Goal: Task Accomplishment & Management: Use online tool/utility

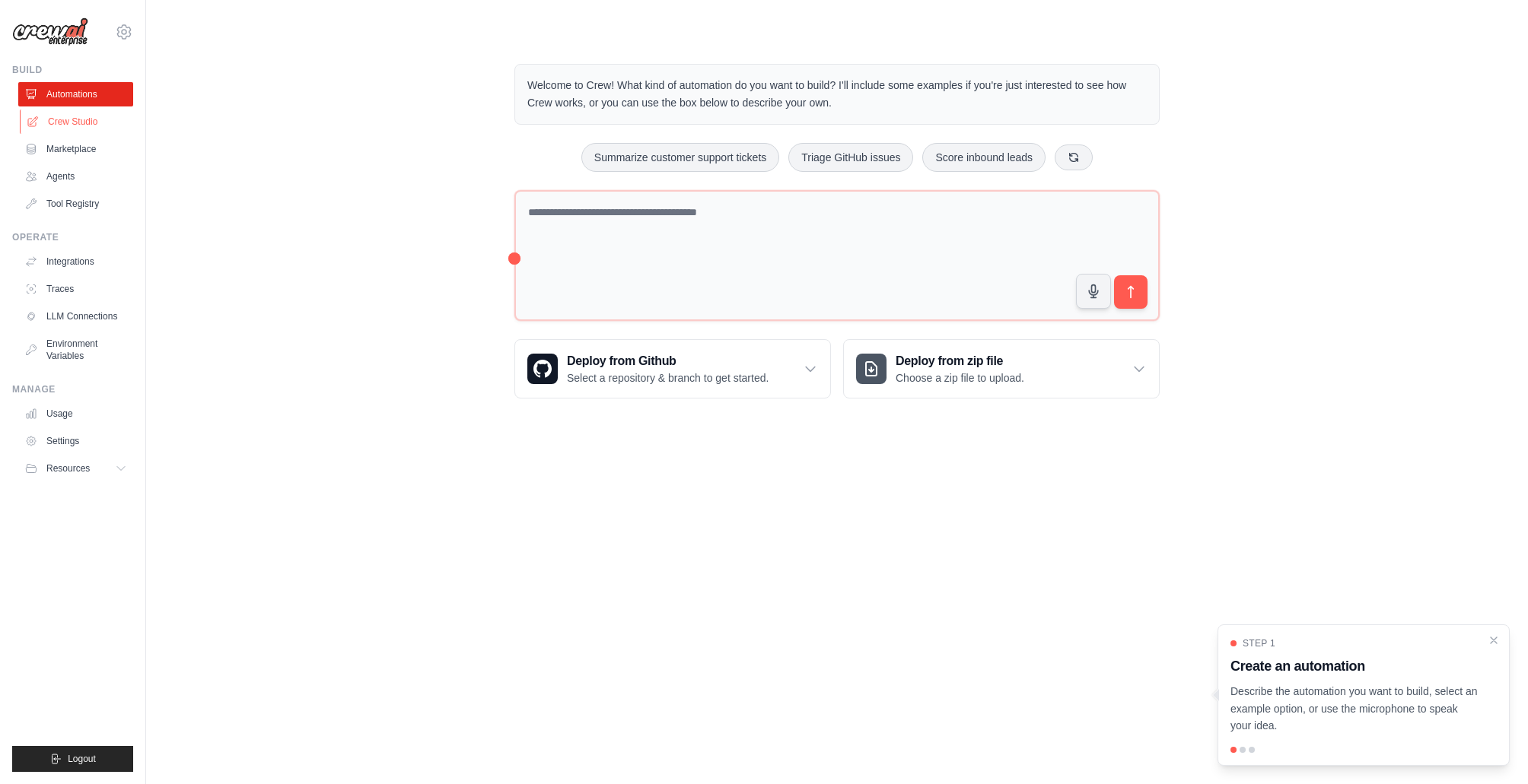
click at [58, 119] on link "Crew Studio" at bounding box center [77, 121] width 115 height 24
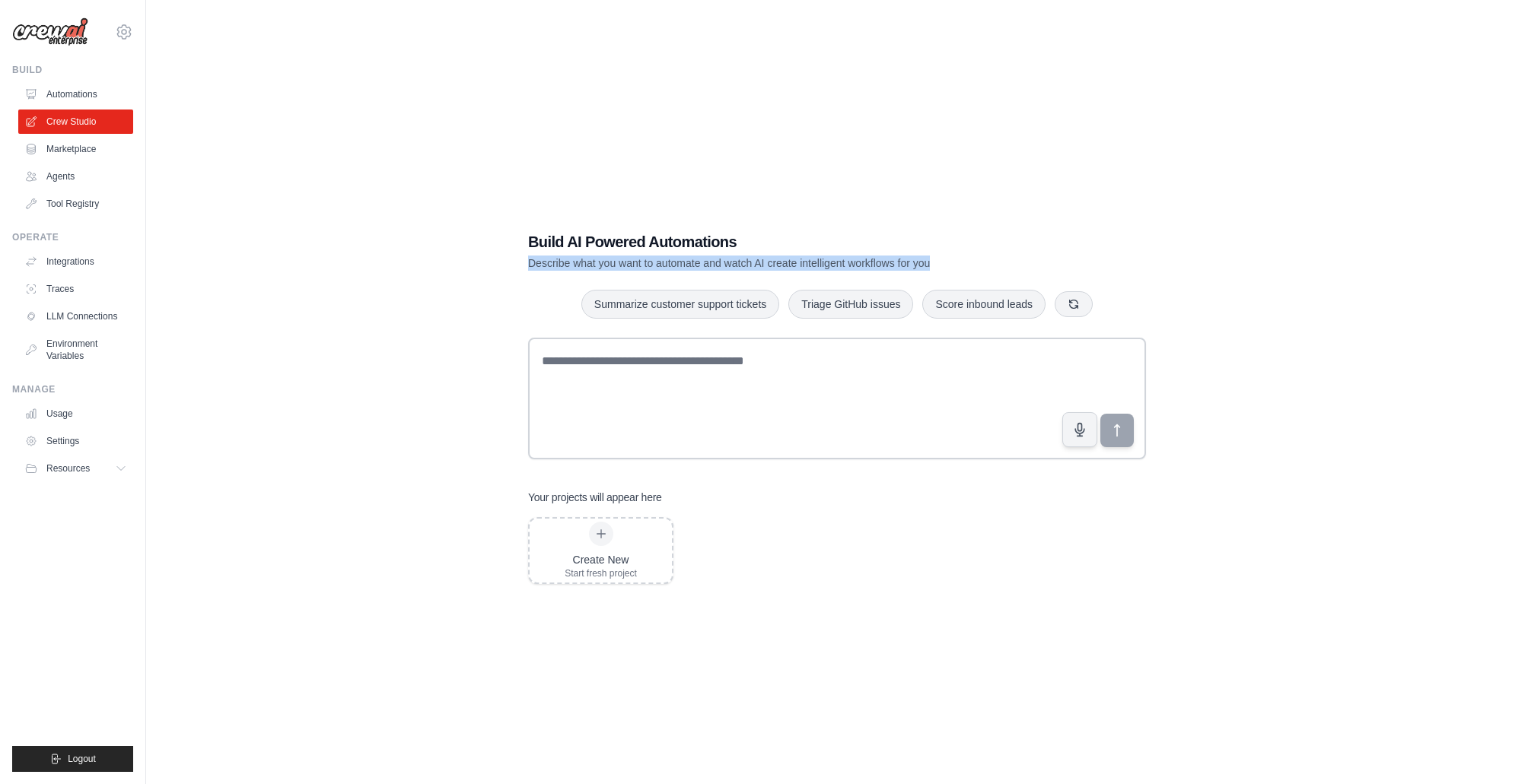
drag, startPoint x: 526, startPoint y: 263, endPoint x: 930, endPoint y: 267, distance: 404.0
click at [930, 267] on div "Build AI Powered Automations Describe what you want to automate and watch AI cr…" at bounding box center [837, 407] width 654 height 402
click at [62, 179] on link "Agents" at bounding box center [77, 176] width 115 height 24
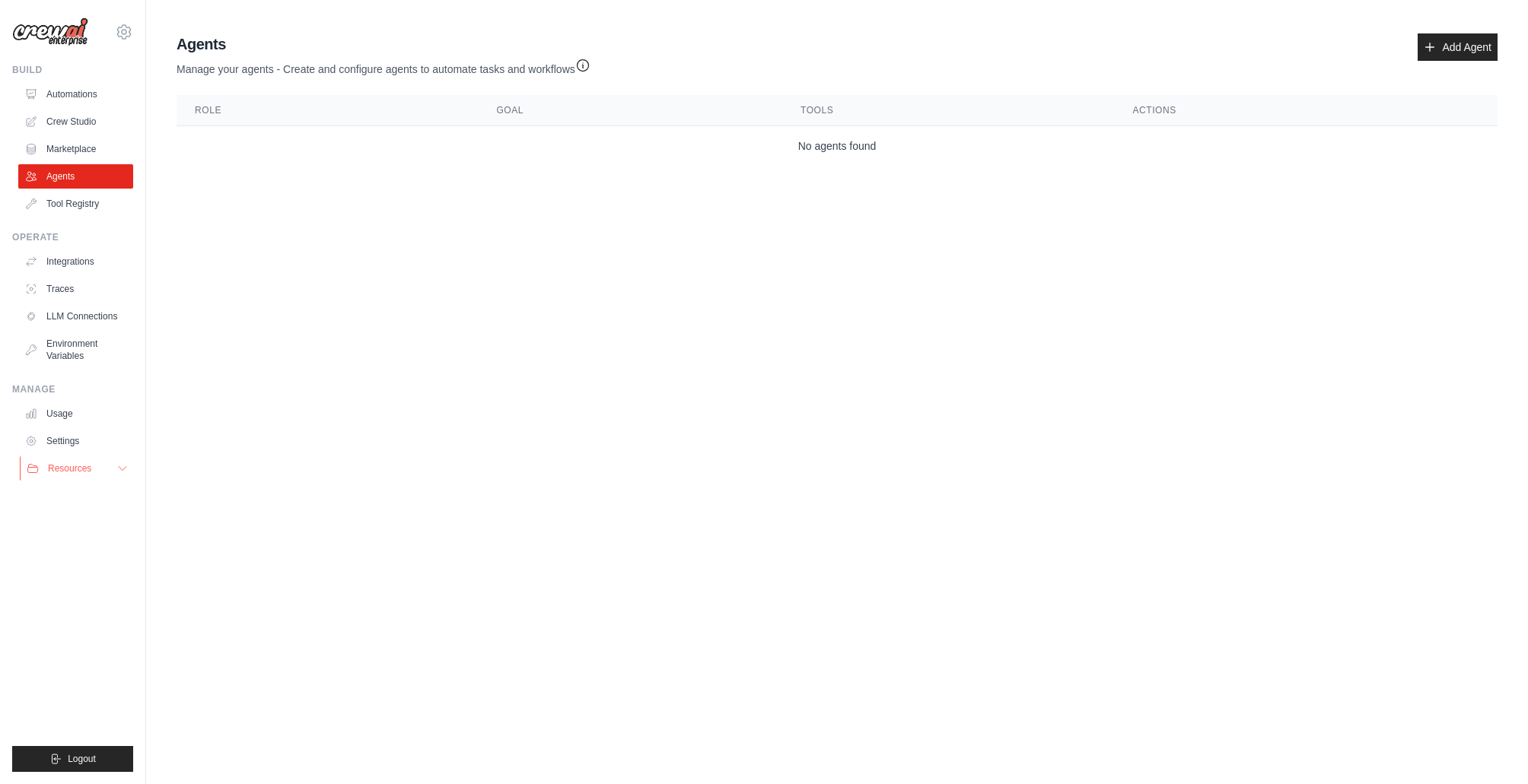
click at [70, 468] on span "Resources" at bounding box center [70, 469] width 44 height 12
click at [74, 203] on link "Tool Registry" at bounding box center [77, 204] width 115 height 24
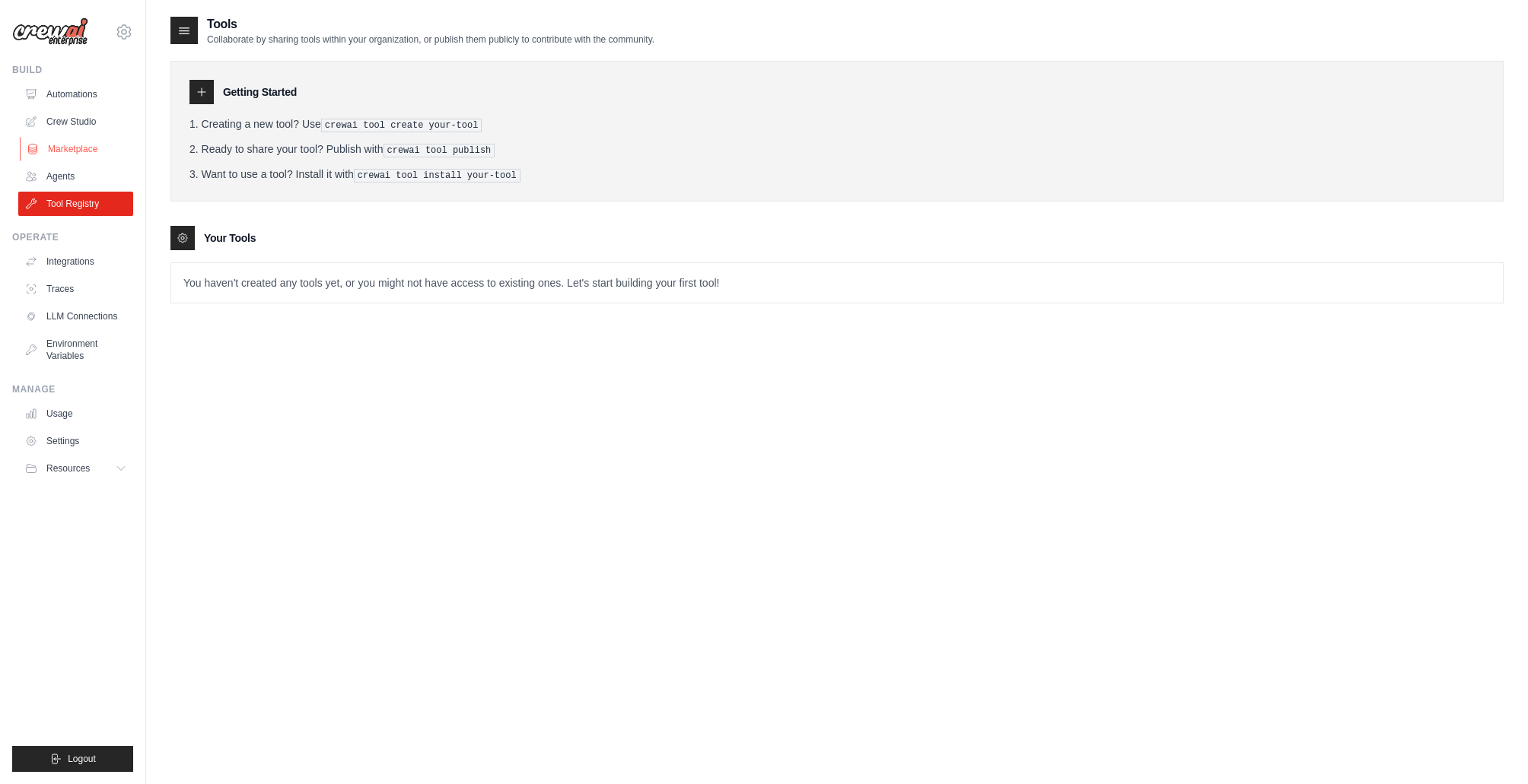
click at [75, 145] on link "Marketplace" at bounding box center [77, 148] width 115 height 24
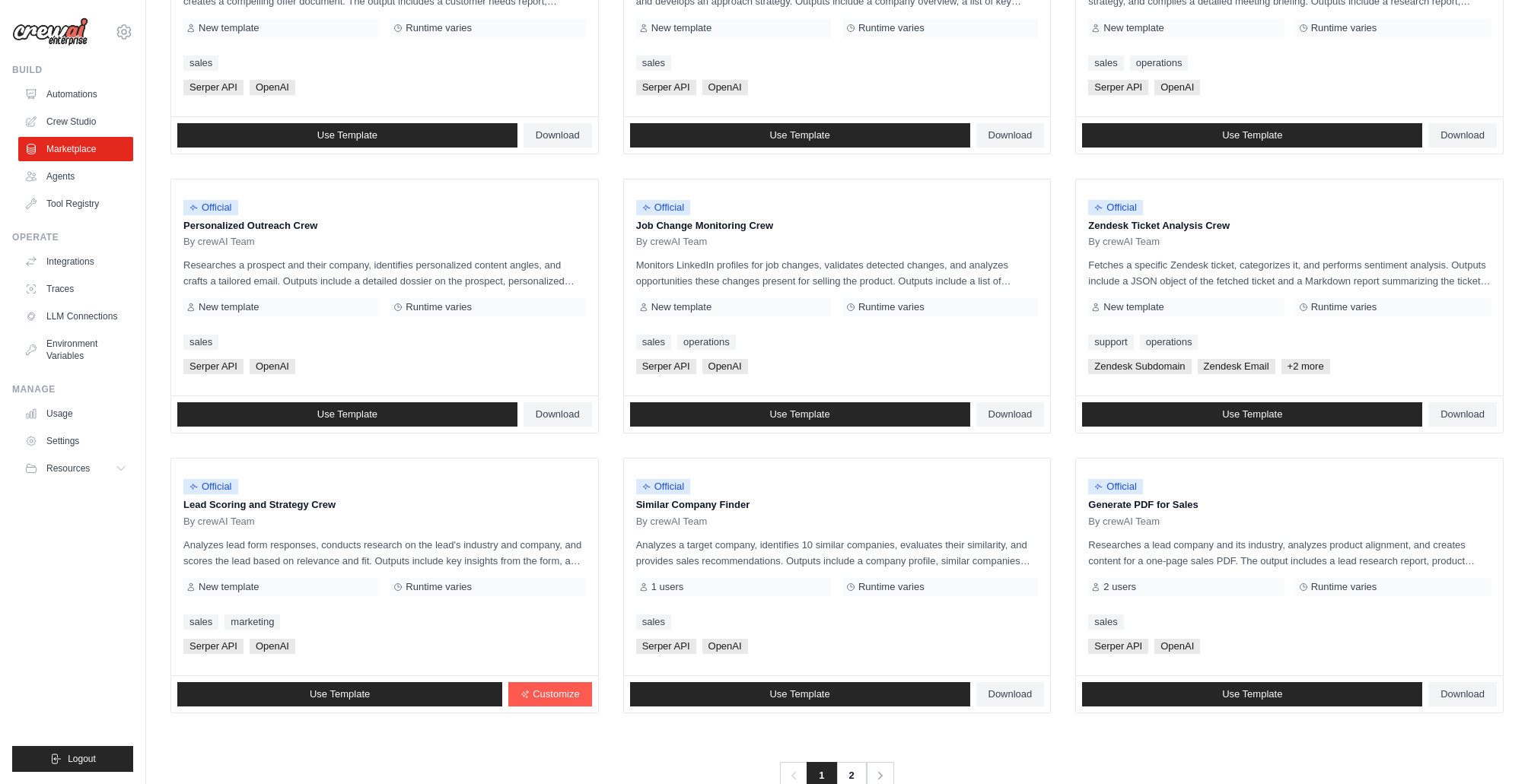
scroll to position [625, 0]
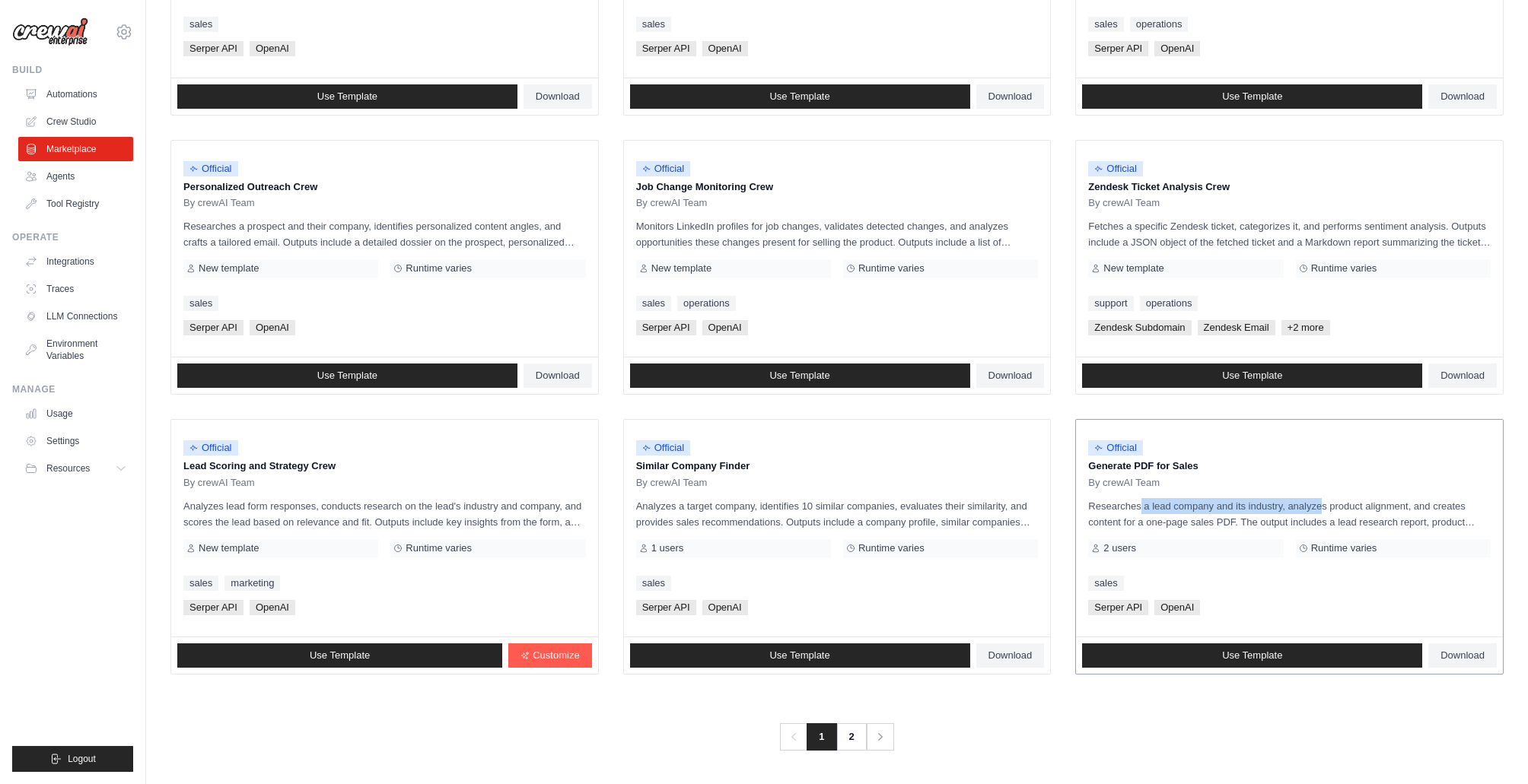
drag, startPoint x: 1093, startPoint y: 509, endPoint x: 1283, endPoint y: 504, distance: 190.1
click at [1283, 504] on p "Researches a lead company and its industry, analyzes product alignment, and cre…" at bounding box center [1289, 514] width 403 height 32
click at [1315, 504] on p "Researches a lead company and its industry, analyzes product alignment, and cre…" at bounding box center [1289, 514] width 403 height 32
click at [1356, 505] on p "Researches a lead company and its industry, analyzes product alignment, and cre…" at bounding box center [1289, 514] width 403 height 32
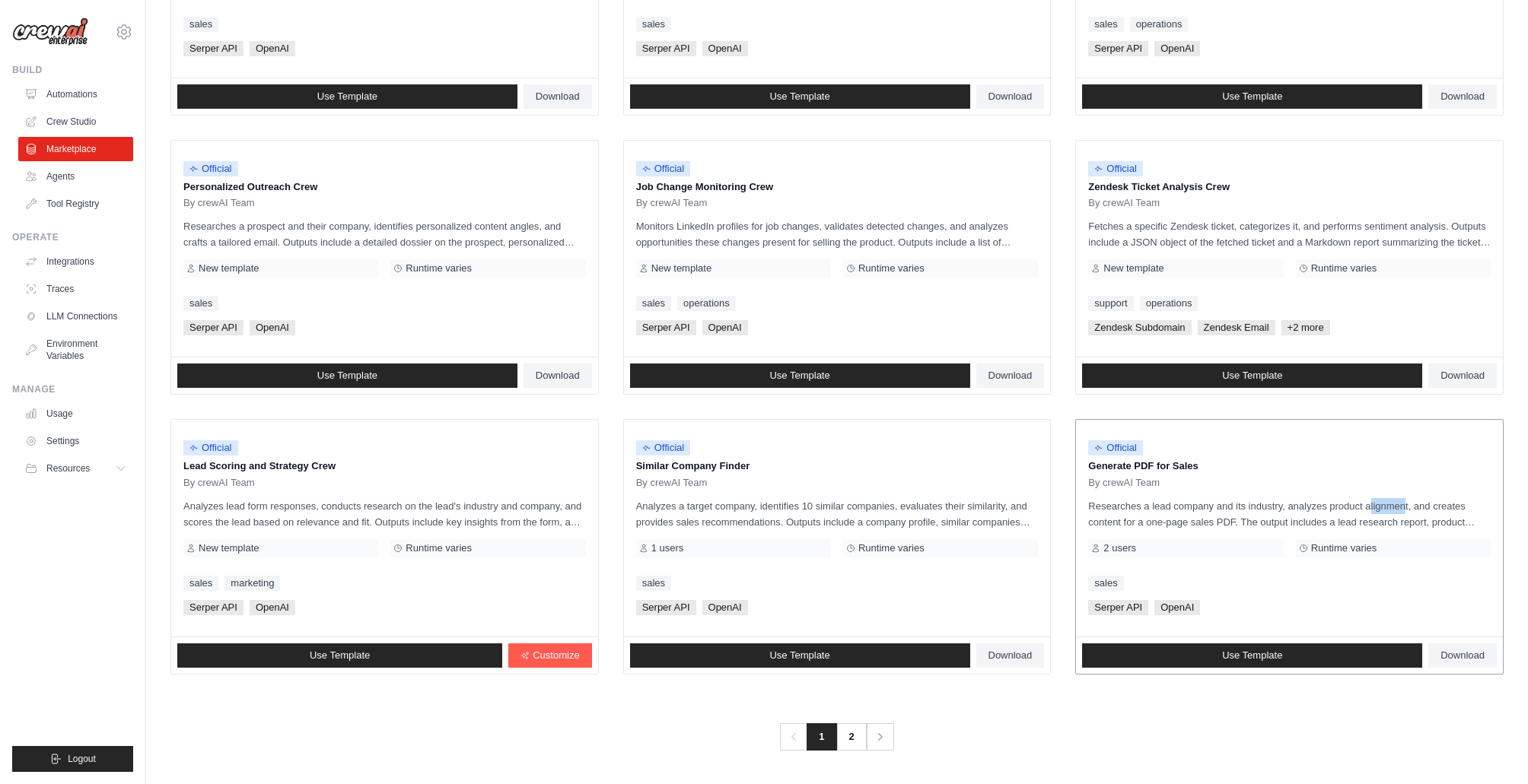
click at [1356, 505] on p "Researches a lead company and its industry, analyzes product alignment, and cre…" at bounding box center [1289, 514] width 403 height 32
click at [1382, 508] on p "Researches a lead company and its industry, analyzes product alignment, and cre…" at bounding box center [1289, 514] width 403 height 32
click at [1418, 507] on p "Researches a lead company and its industry, analyzes product alignment, and cre…" at bounding box center [1289, 514] width 403 height 32
drag, startPoint x: 1409, startPoint y: 507, endPoint x: 1470, endPoint y: 521, distance: 62.6
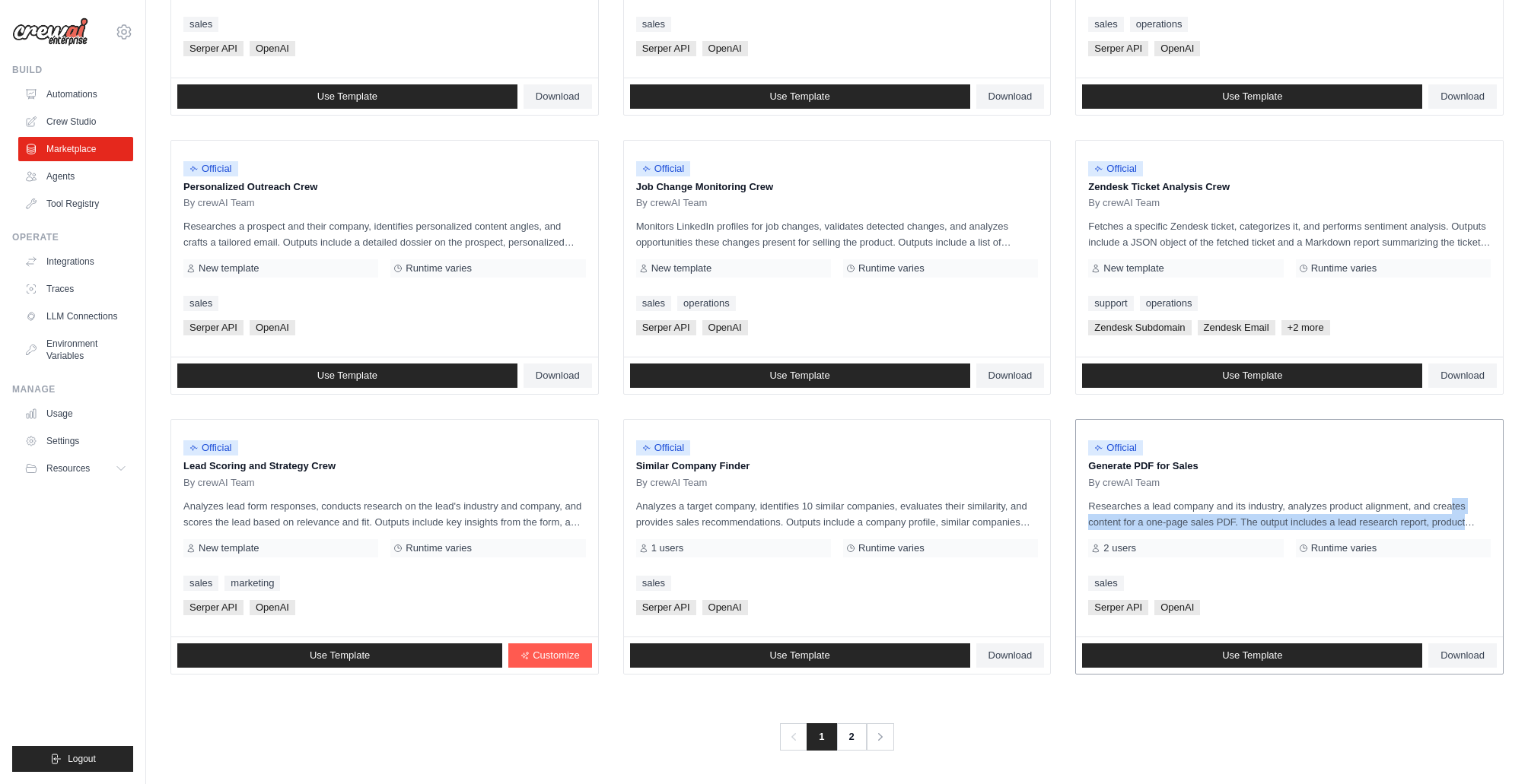
click at [1470, 521] on p "Researches a lead company and its industry, analyzes product alignment, and cre…" at bounding box center [1289, 514] width 403 height 32
click at [1128, 549] on span "2 users" at bounding box center [1119, 549] width 33 height 12
click at [1329, 550] on span "Runtime varies" at bounding box center [1344, 549] width 66 height 12
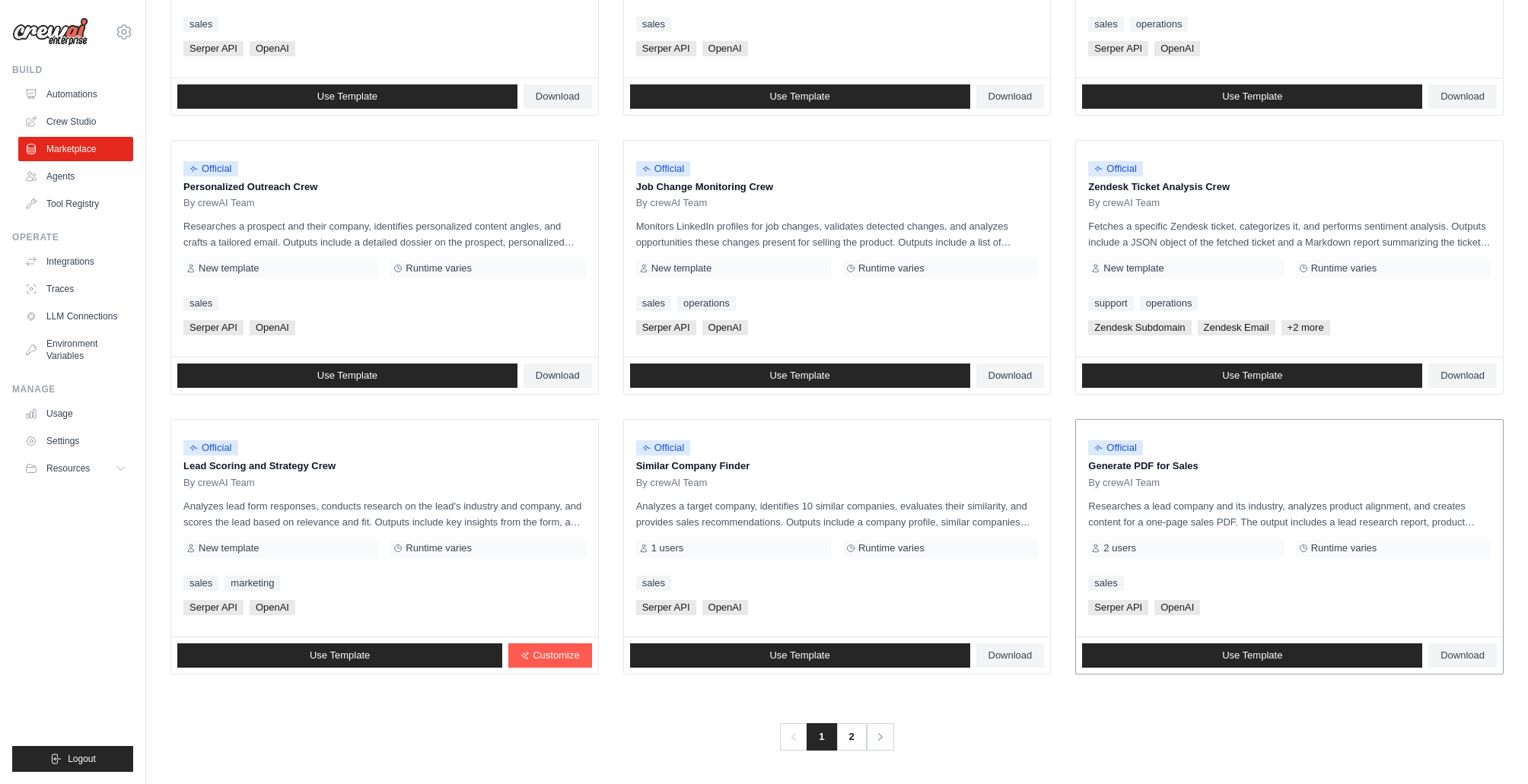
click at [1329, 550] on span "Runtime varies" at bounding box center [1344, 549] width 66 height 12
click at [1117, 610] on span "Serper API" at bounding box center [1118, 608] width 60 height 16
click at [856, 735] on link "2" at bounding box center [853, 737] width 30 height 27
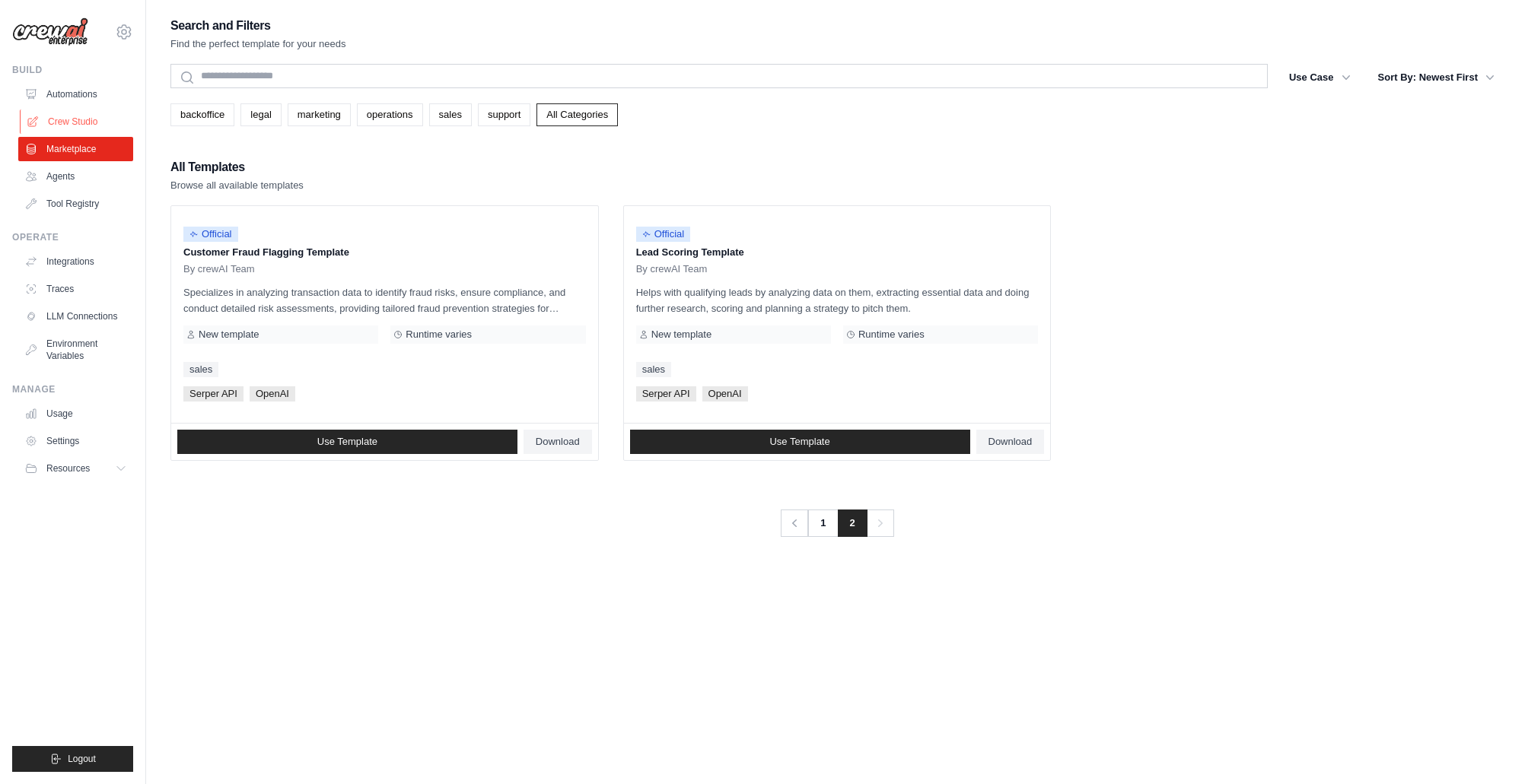
click at [75, 125] on link "Crew Studio" at bounding box center [77, 121] width 115 height 24
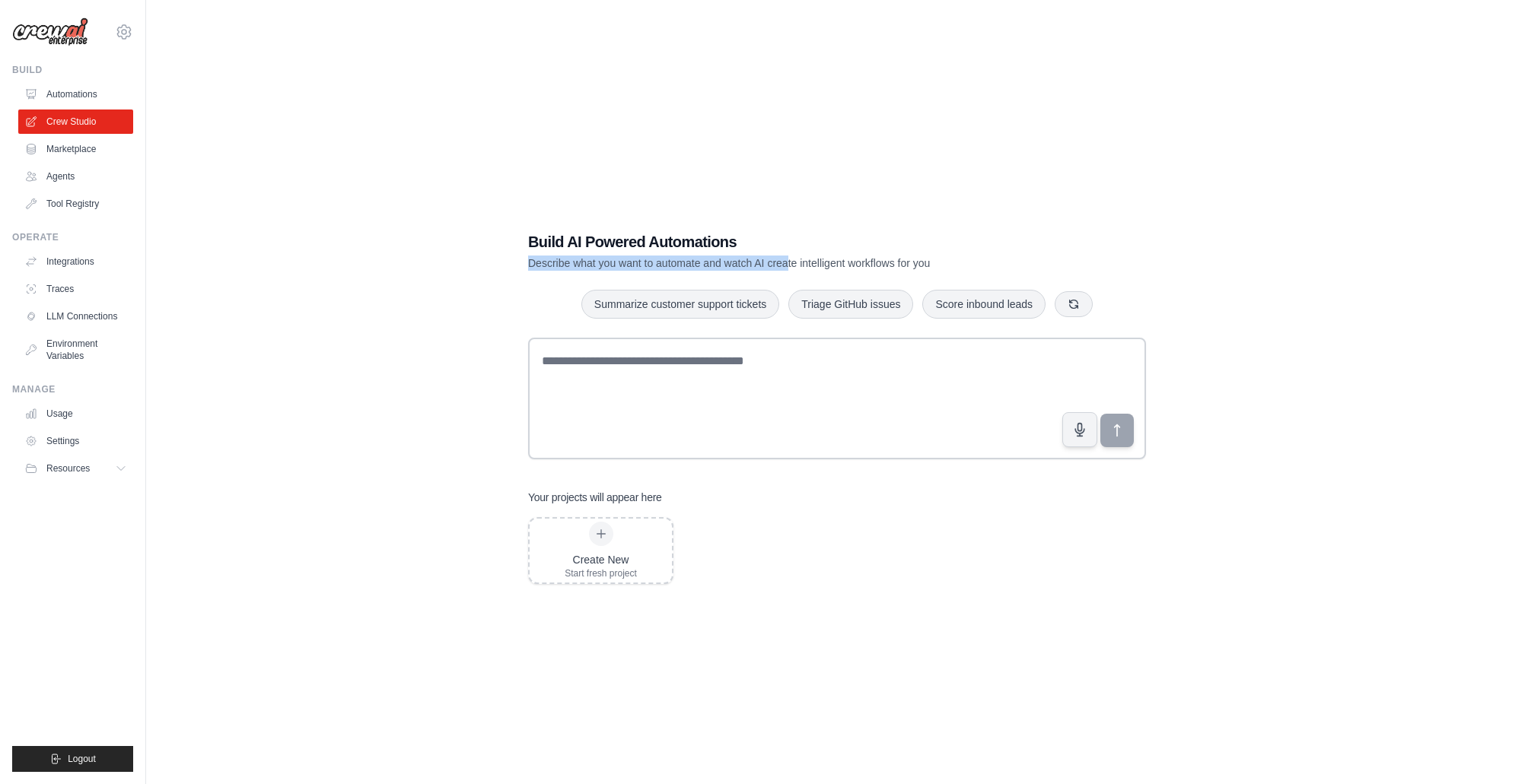
drag, startPoint x: 529, startPoint y: 268, endPoint x: 783, endPoint y: 263, distance: 254.0
click at [783, 263] on p "Describe what you want to automate and watch AI create intelligent workflows fo…" at bounding box center [783, 263] width 511 height 16
click at [679, 334] on div "Build AI Powered Automations Describe what you want to automate and watch AI cr…" at bounding box center [837, 407] width 654 height 402
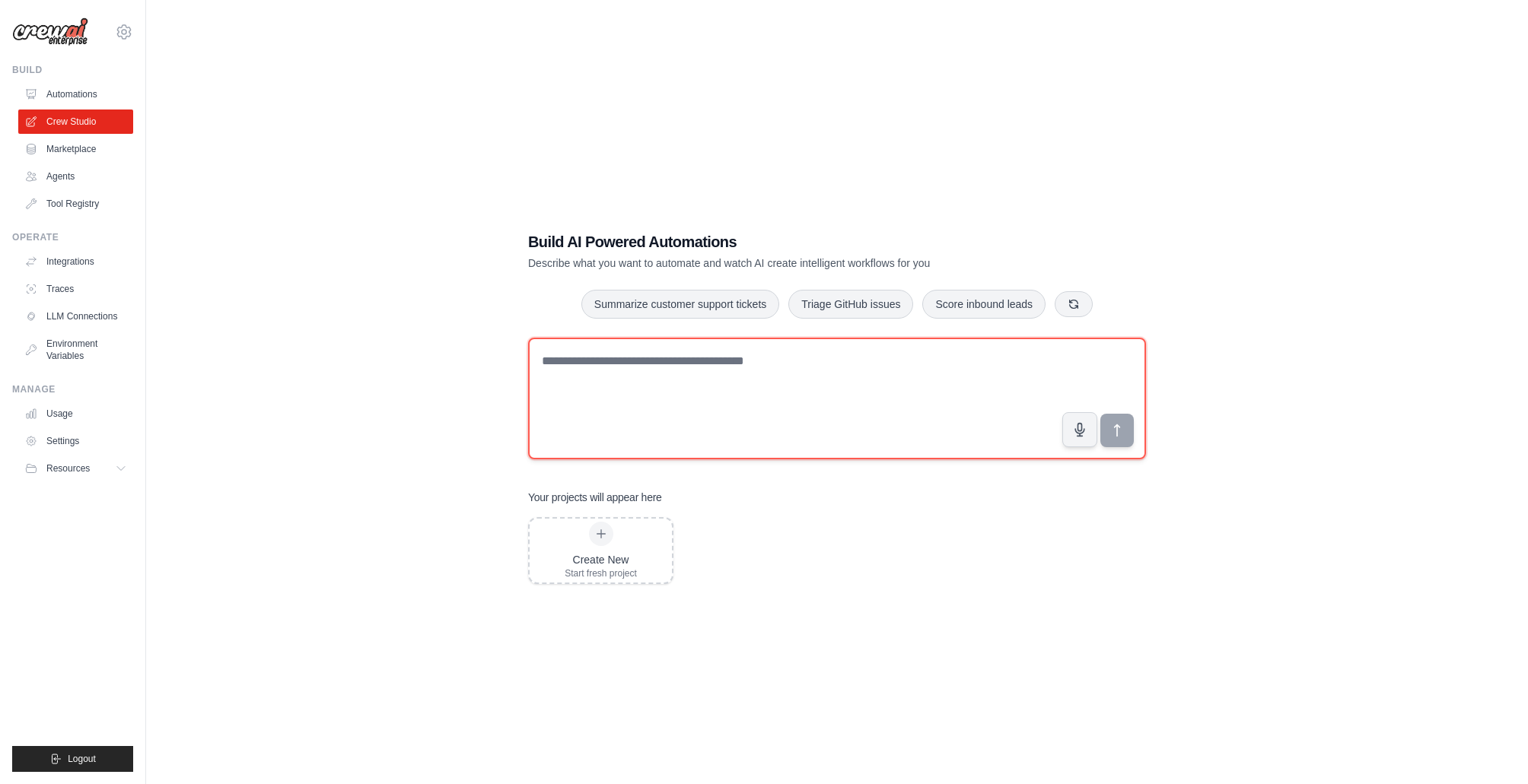
click at [651, 349] on textarea at bounding box center [836, 399] width 618 height 122
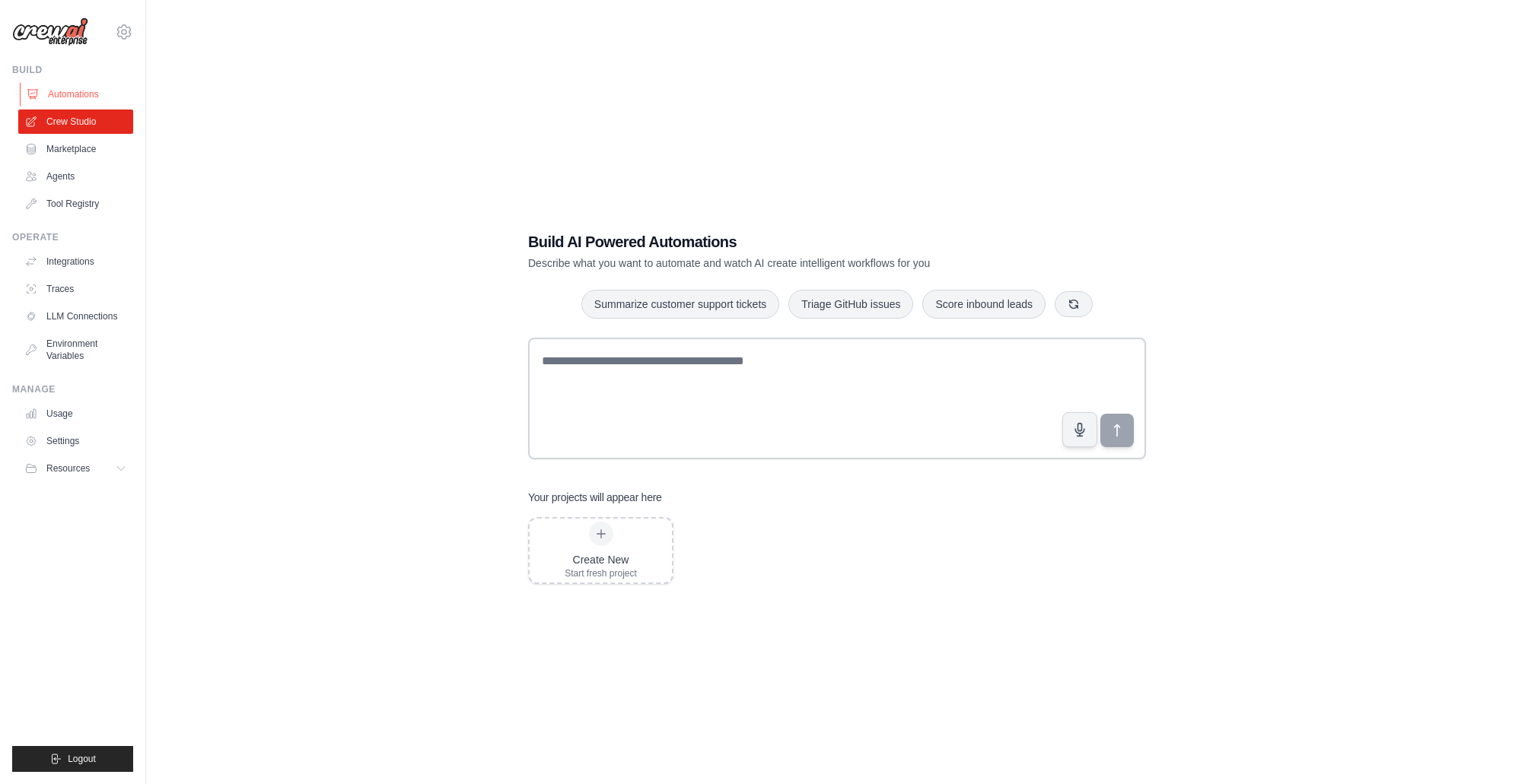
click at [72, 88] on link "Automations" at bounding box center [77, 94] width 115 height 24
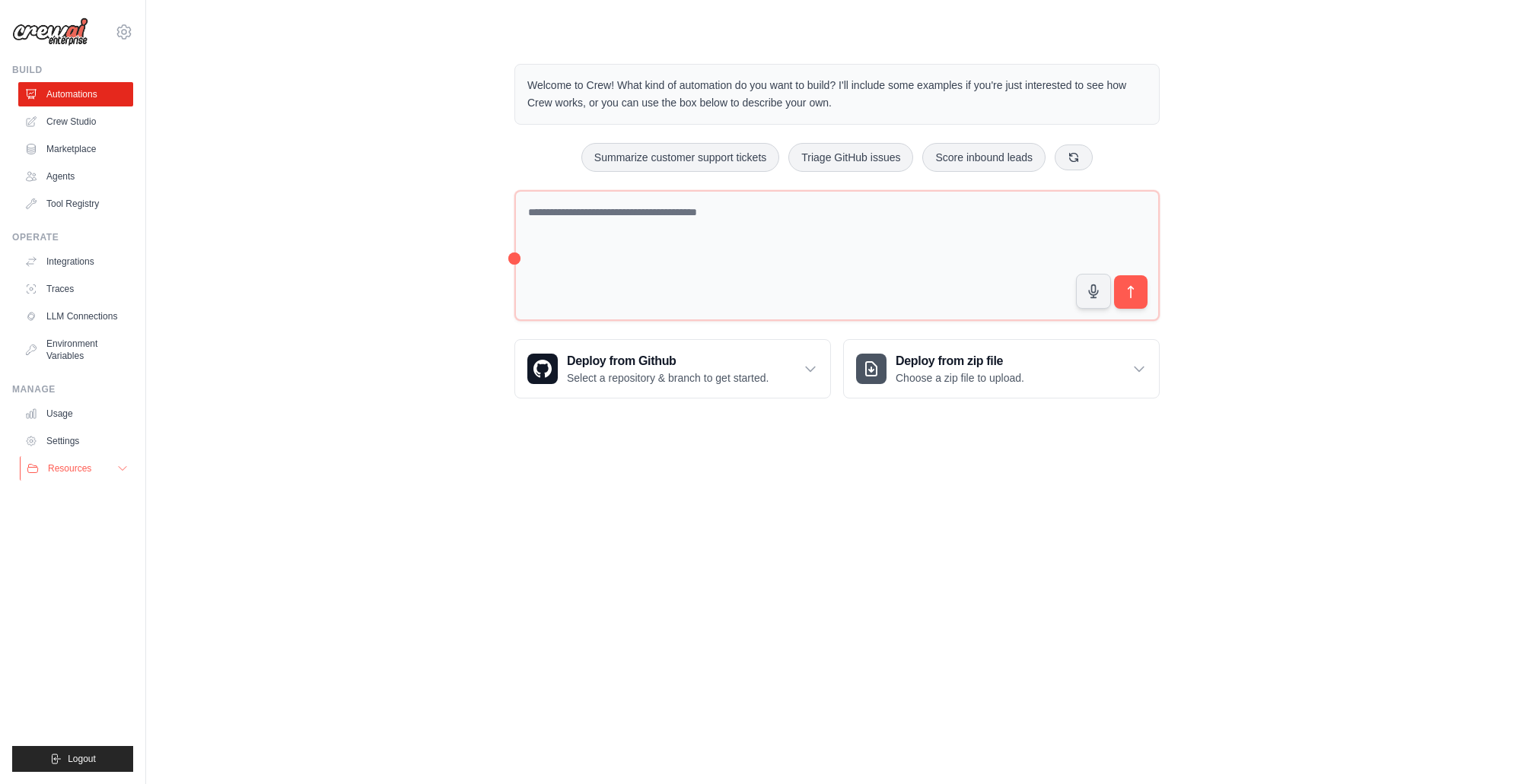
click at [121, 465] on icon at bounding box center [123, 469] width 12 height 12
